Goal: Navigation & Orientation: Find specific page/section

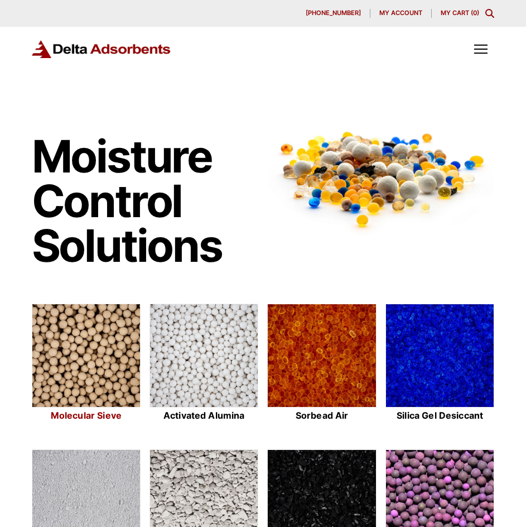
click at [86, 358] on img at bounding box center [86, 356] width 108 height 104
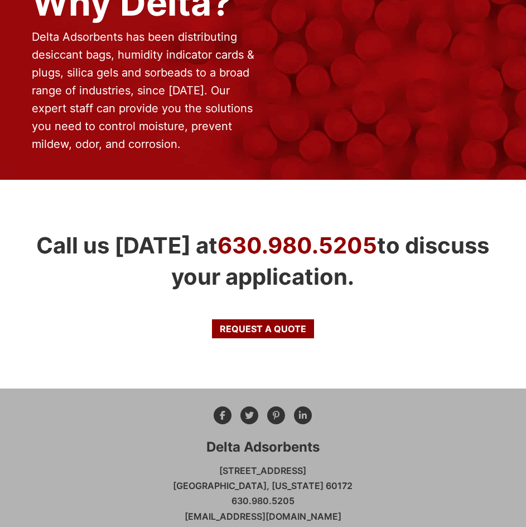
scroll to position [1247, 0]
